Goal: Task Accomplishment & Management: Use online tool/utility

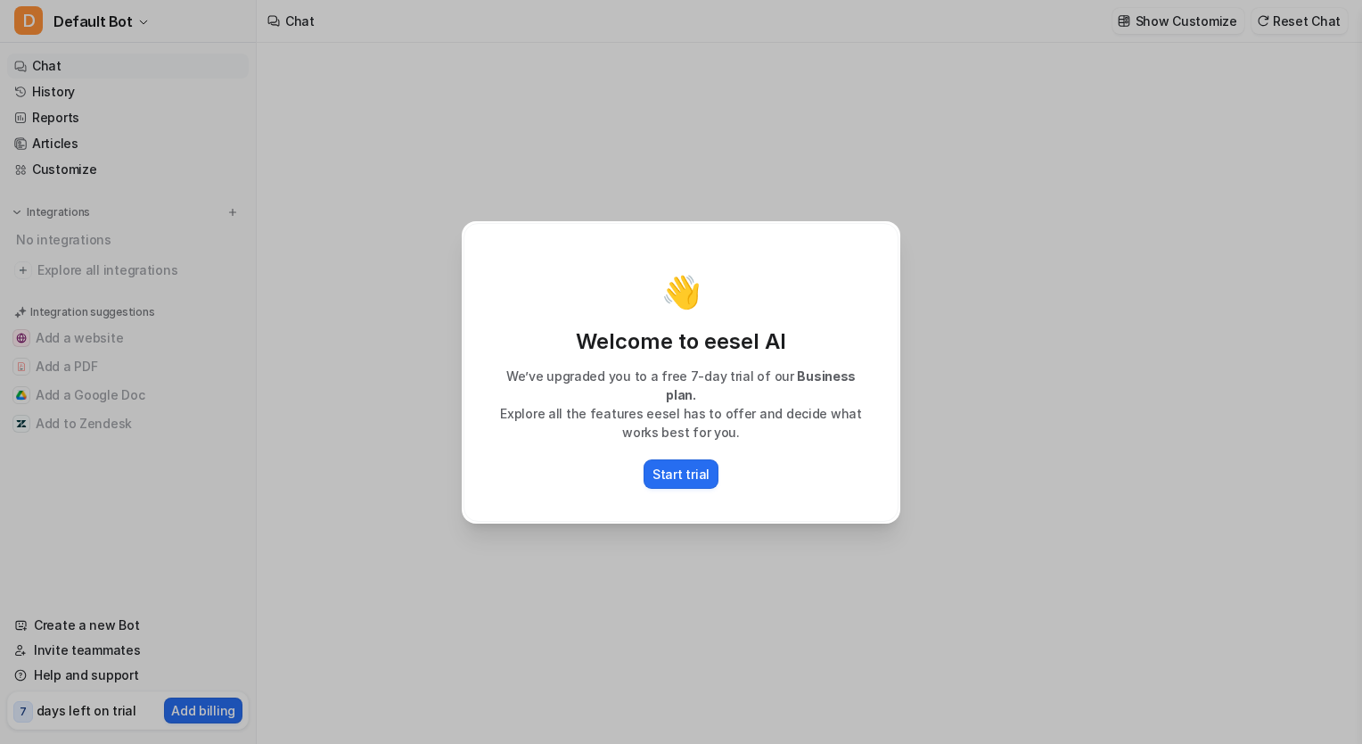
click at [670, 480] on div "👋 Welcome to eesel AI We’ve upgraded you to a free 7-day trial of our Business …" at bounding box center [681, 372] width 435 height 299
click at [683, 464] on p "Start trial" at bounding box center [681, 473] width 57 height 19
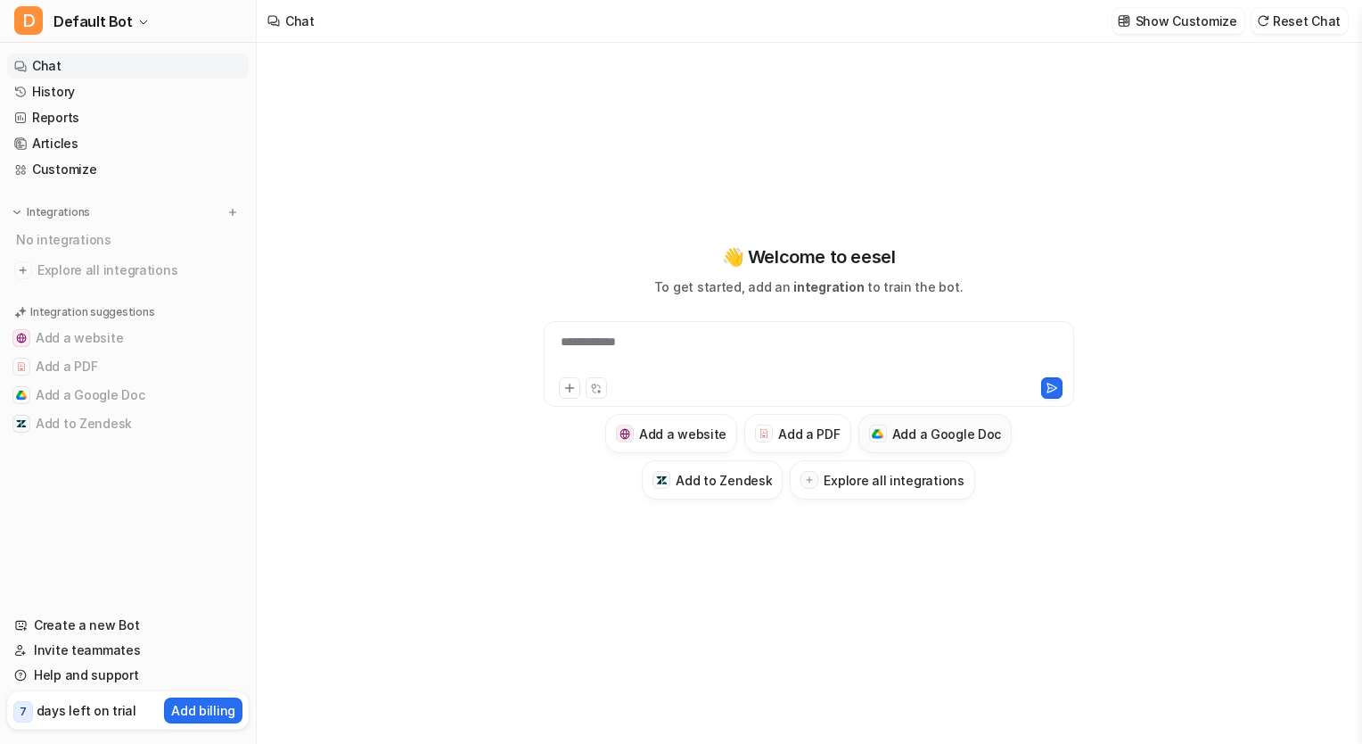
click at [899, 436] on h3 "Add a Google Doc" at bounding box center [947, 433] width 110 height 19
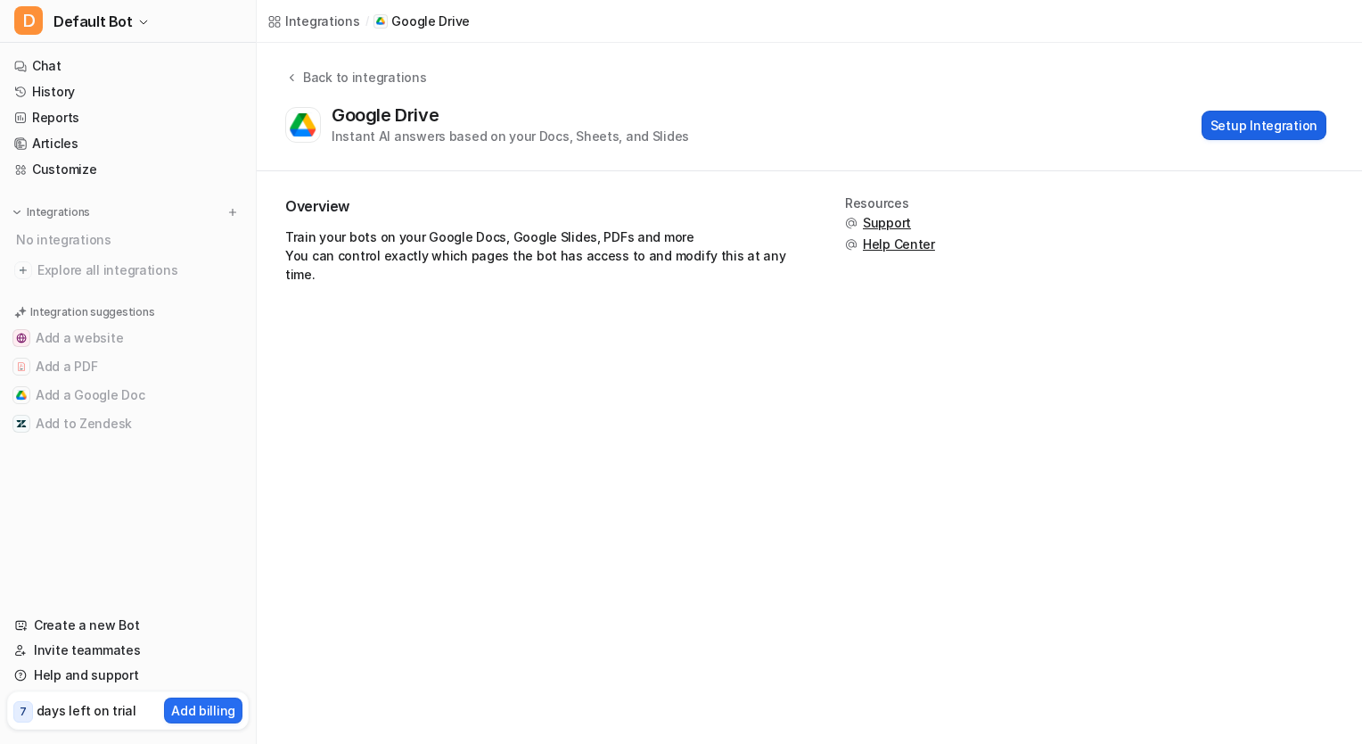
click at [1252, 123] on button "Setup Integration" at bounding box center [1264, 125] width 125 height 29
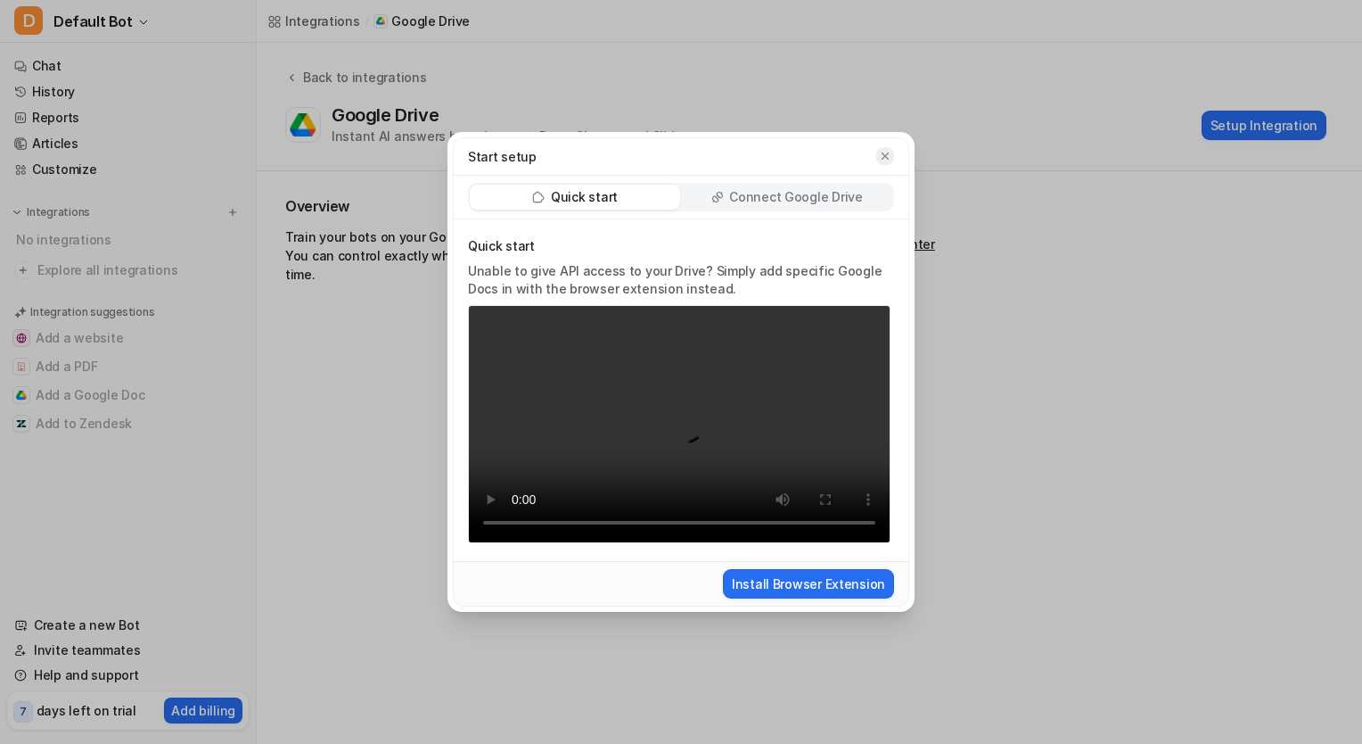
click at [884, 152] on icon "button" at bounding box center [885, 156] width 12 height 12
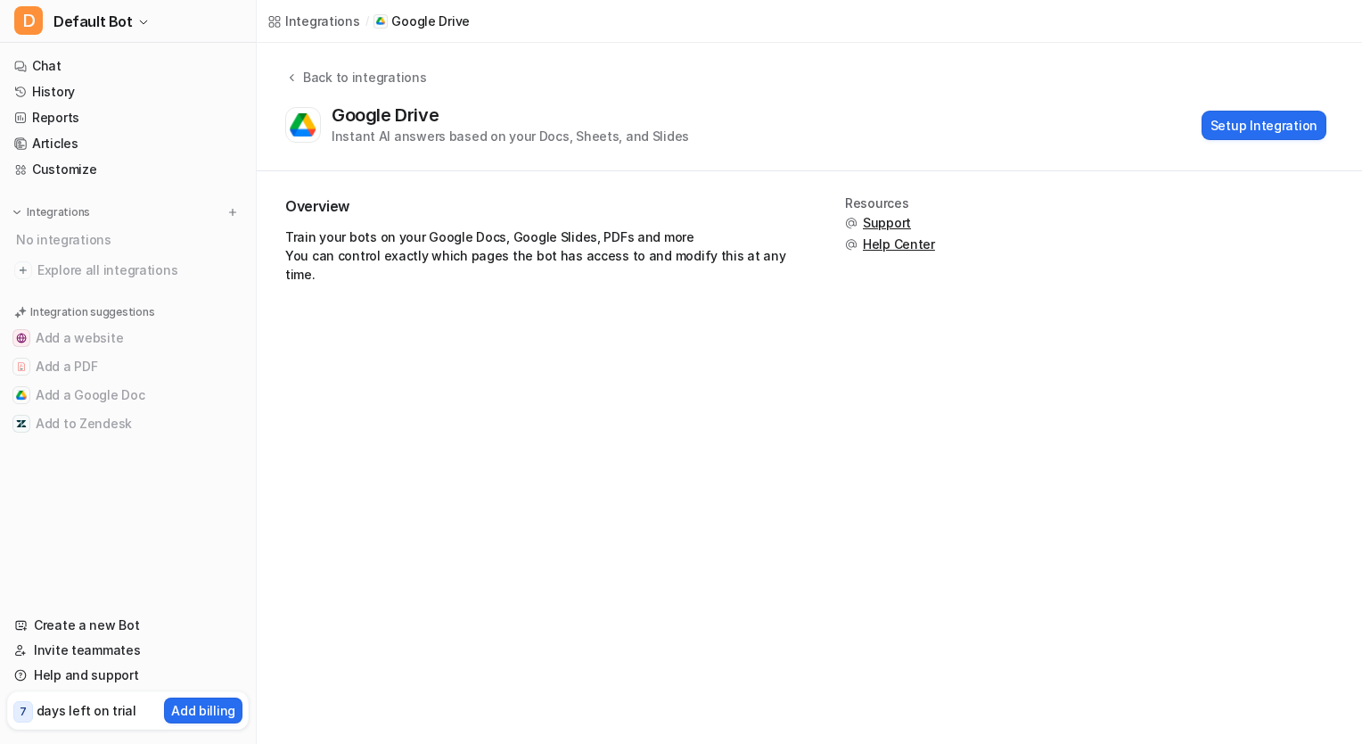
click at [331, 26] on div "Integrations" at bounding box center [322, 21] width 75 height 19
click at [120, 396] on button "Add a Google Doc" at bounding box center [128, 395] width 242 height 29
click at [295, 70] on icon at bounding box center [291, 76] width 12 height 13
click at [294, 81] on icon at bounding box center [291, 76] width 12 height 13
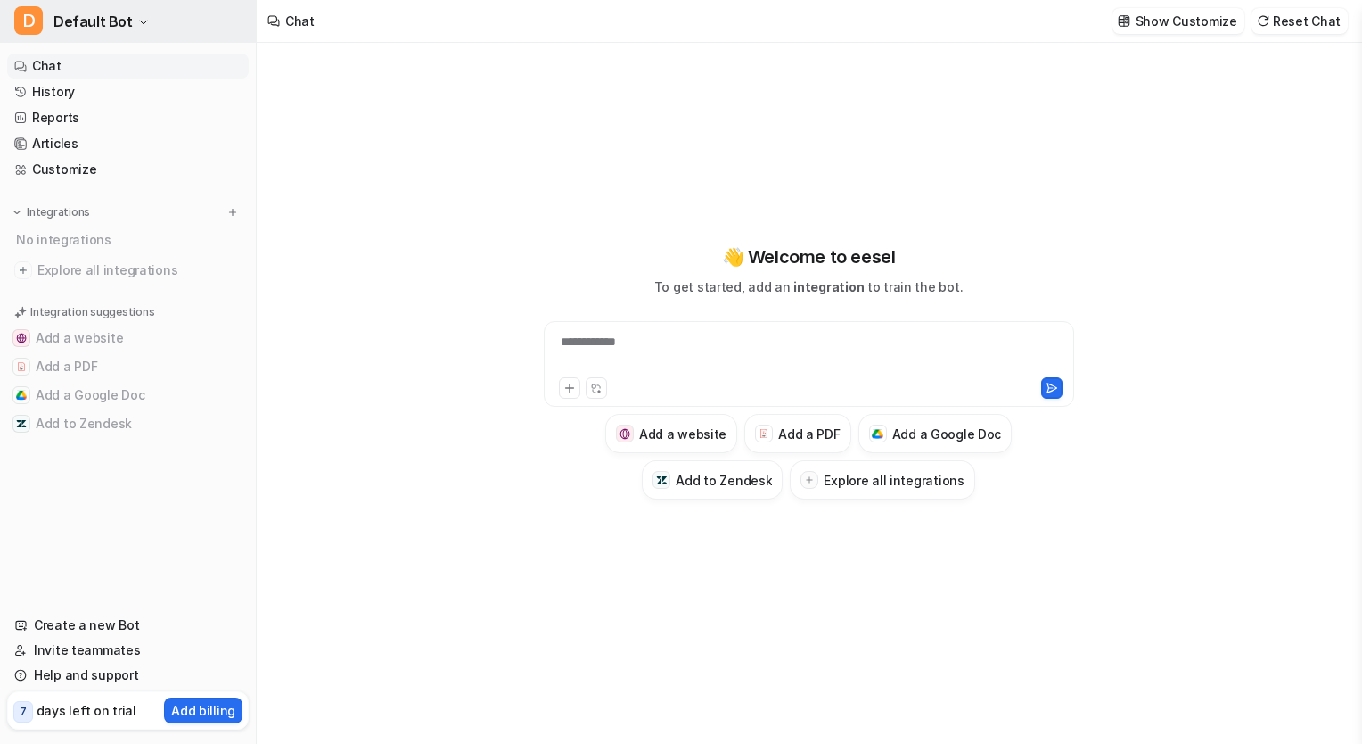
type textarea "**********"
